Goal: Book appointment/travel/reservation

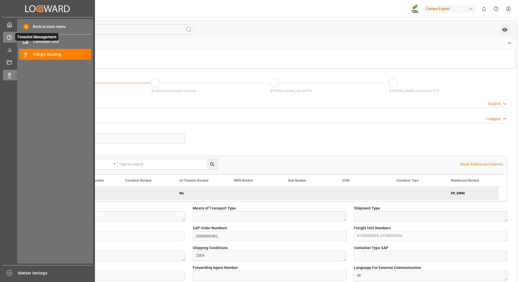
click at [8, 37] on icon at bounding box center [9, 37] width 5 height 5
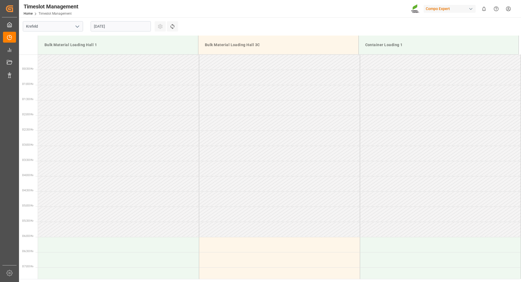
scroll to position [392, 0]
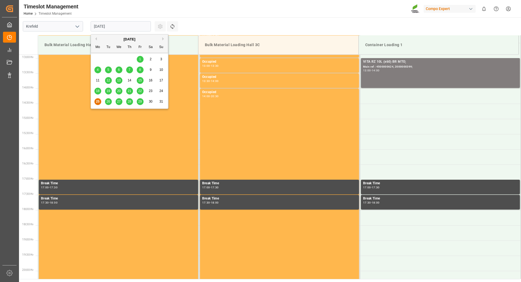
click at [140, 29] on input "[DATE]" at bounding box center [121, 26] width 60 height 10
click at [163, 39] on button "Next Month" at bounding box center [163, 38] width 3 height 3
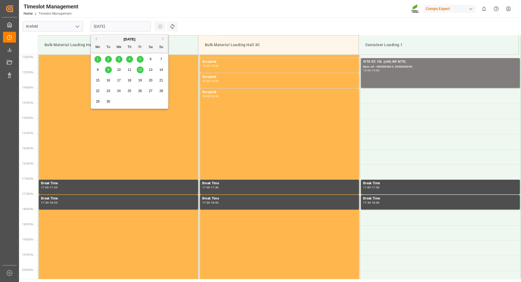
click at [138, 59] on div "5" at bounding box center [140, 59] width 7 height 7
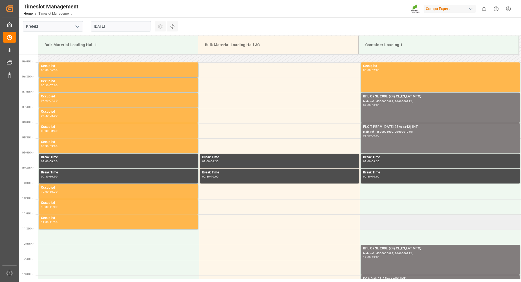
scroll to position [147, 0]
